Goal: Information Seeking & Learning: Find specific fact

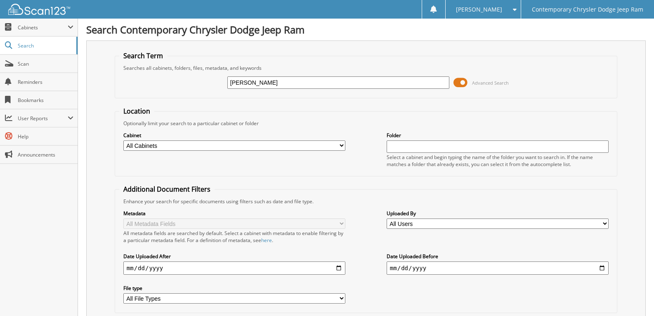
type input "[PERSON_NAME]"
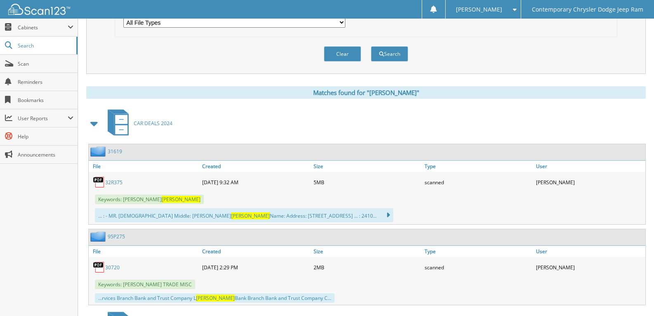
scroll to position [412, 0]
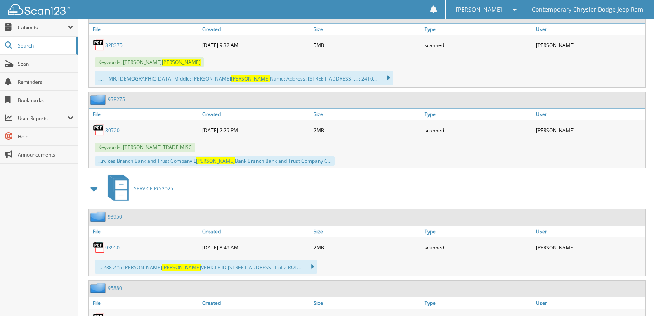
click at [111, 44] on link "32R375" at bounding box center [113, 45] width 17 height 7
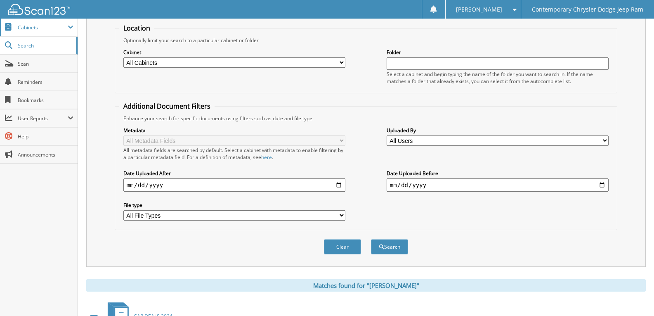
scroll to position [82, 0]
click at [47, 61] on span "Scan" at bounding box center [46, 63] width 56 height 7
